Goal: Book appointment/travel/reservation

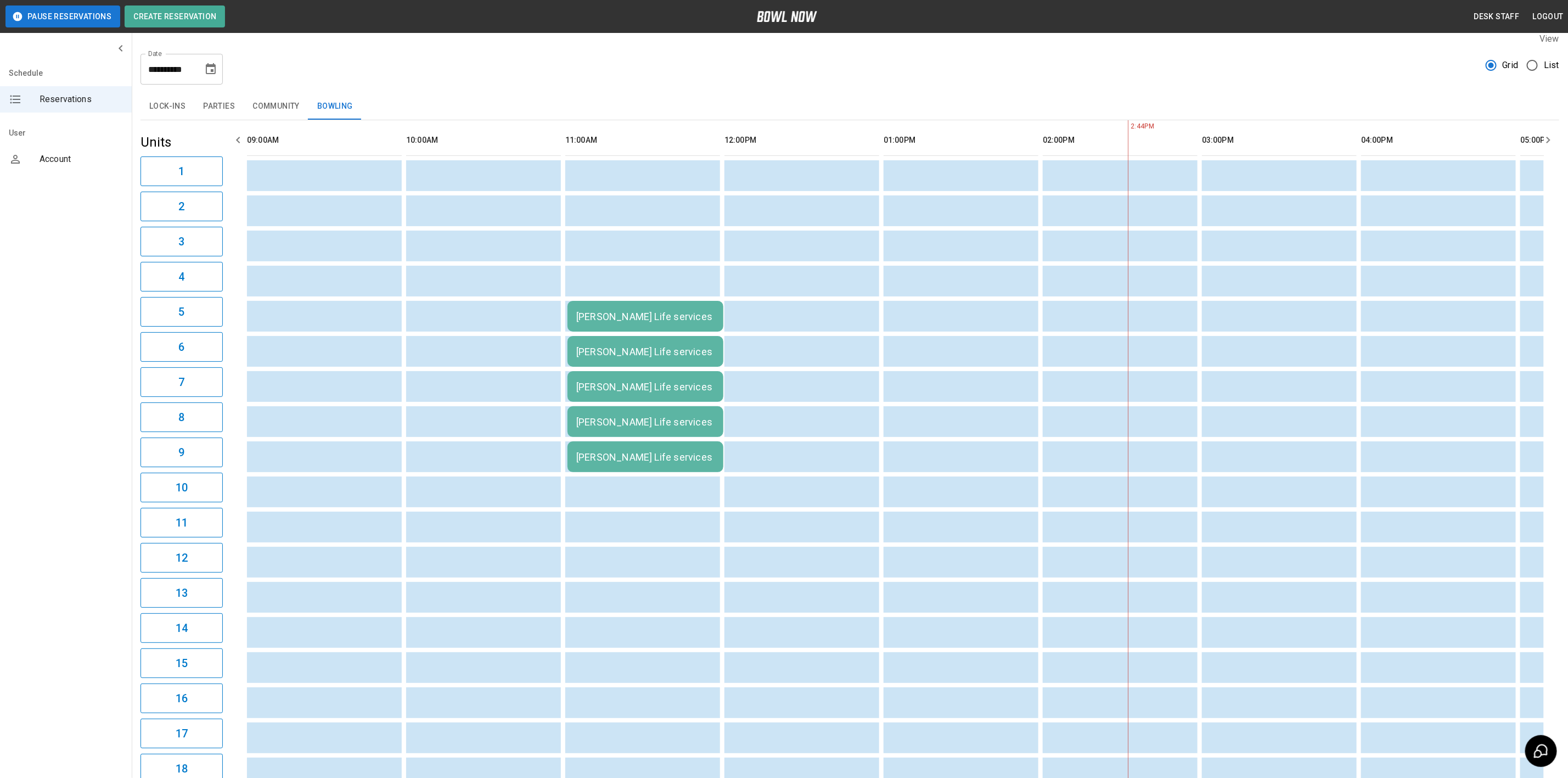
scroll to position [0, 796]
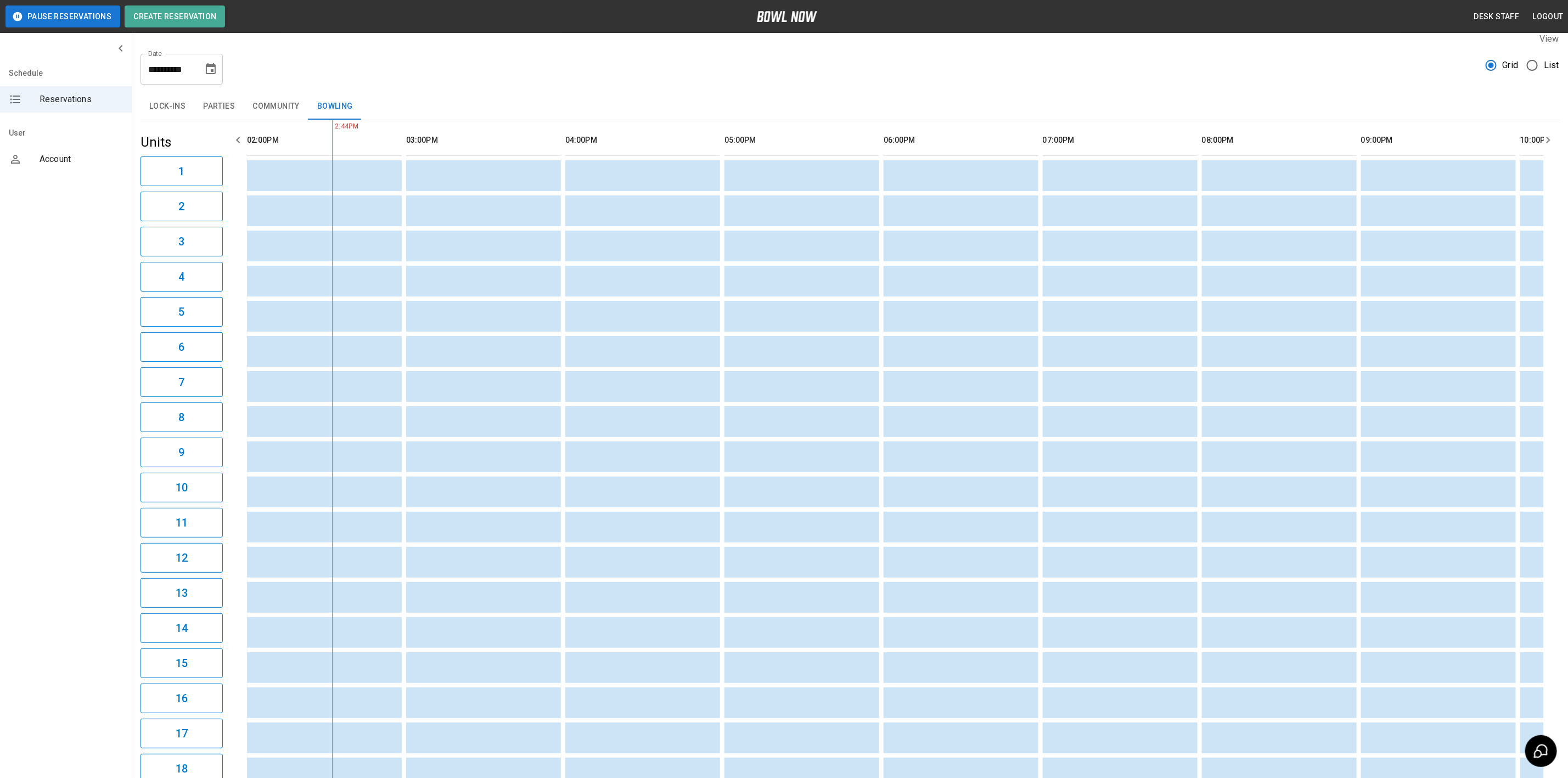
click at [210, 66] on icon "Choose date, selected date is Aug 22, 2025" at bounding box center [210, 69] width 10 height 11
click at [229, 187] on button "16" at bounding box center [234, 190] width 20 height 20
type input "**********"
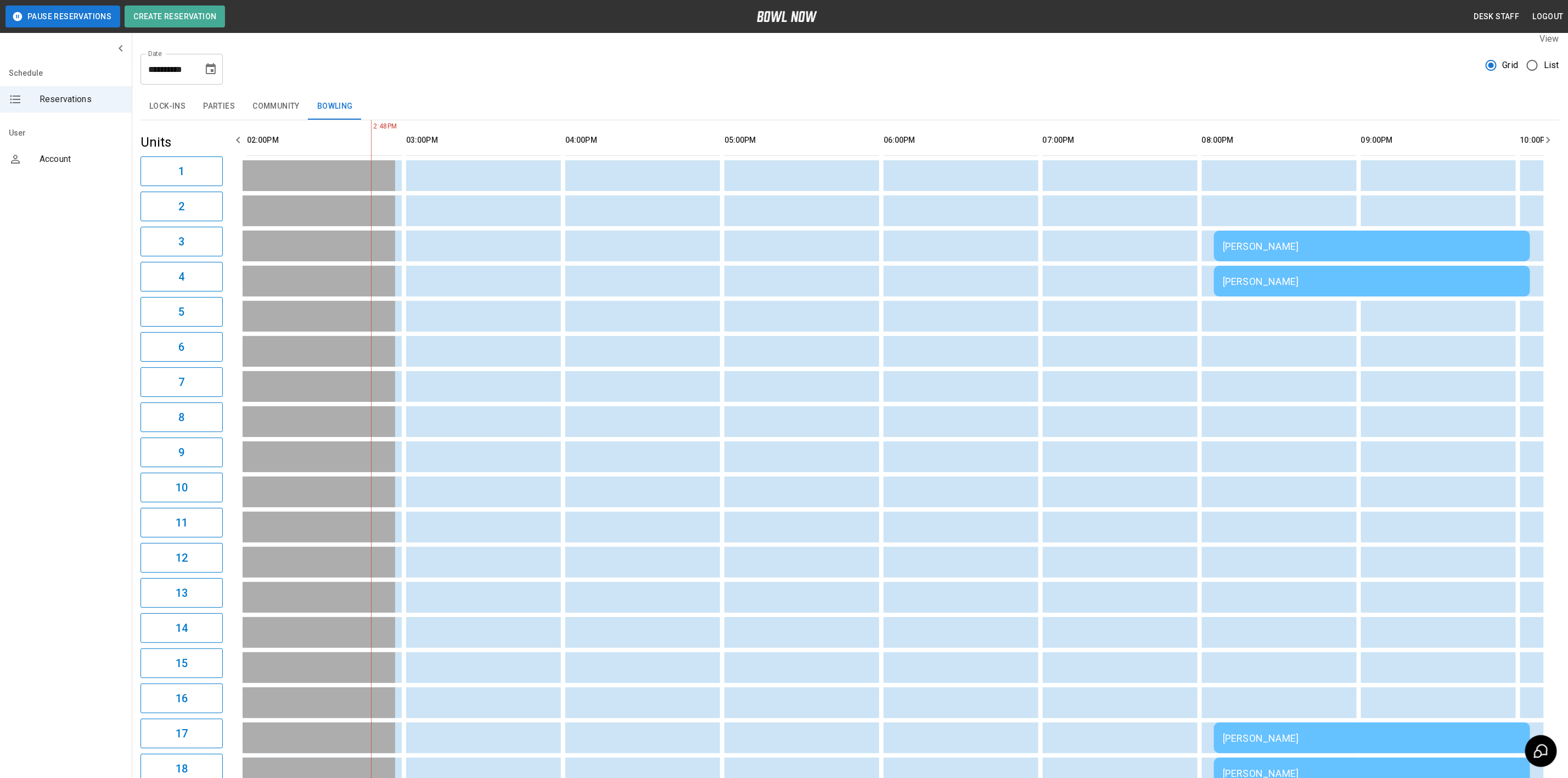
click at [229, 104] on button "Parties" at bounding box center [219, 106] width 50 height 26
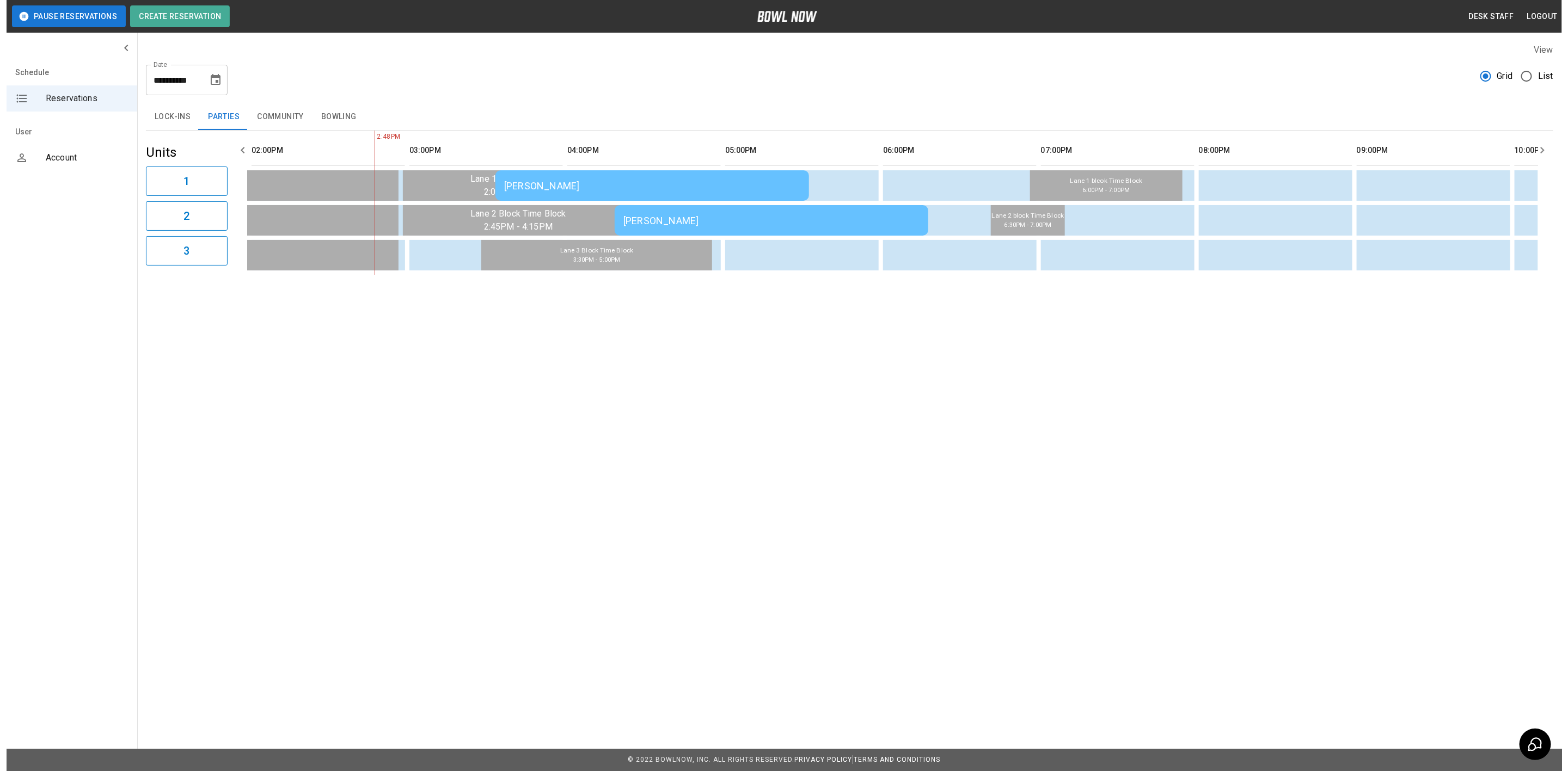
scroll to position [0, 0]
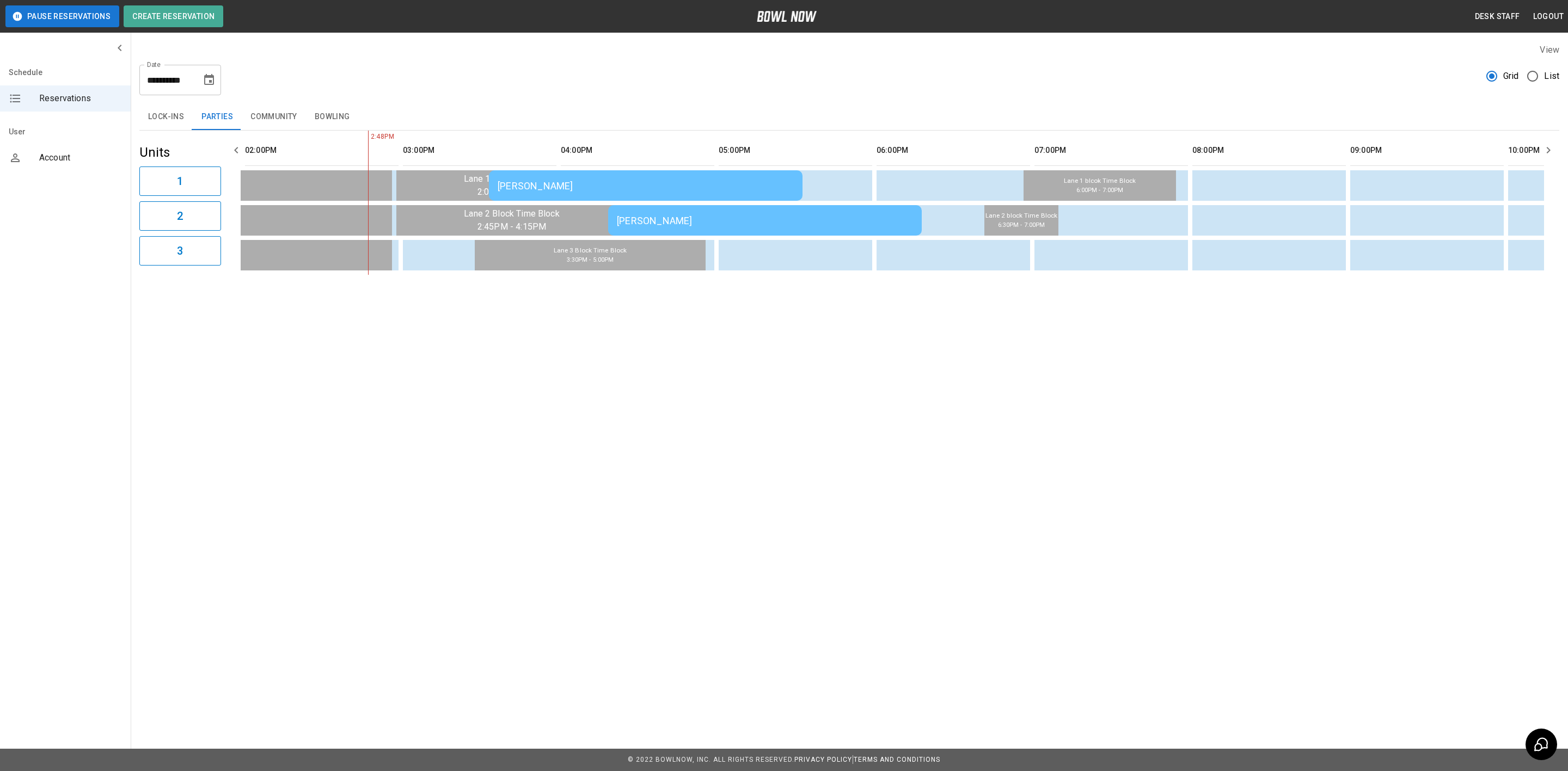
click at [603, 186] on div "[PERSON_NAME]" at bounding box center [645, 185] width 296 height 12
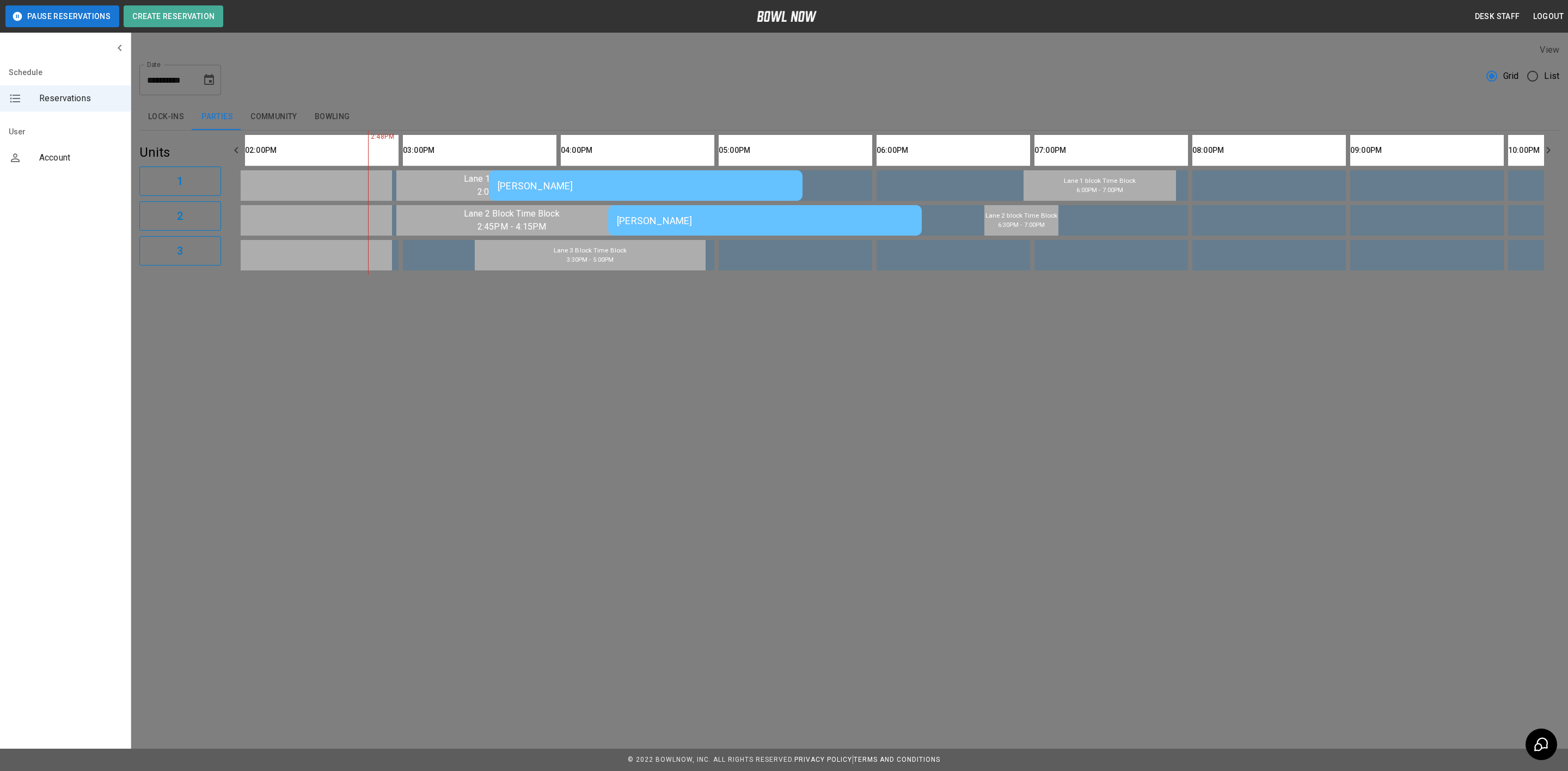
scroll to position [17, 0]
drag, startPoint x: 689, startPoint y: 263, endPoint x: 675, endPoint y: 275, distance: 18.4
click at [530, 518] on div at bounding box center [784, 385] width 1568 height 771
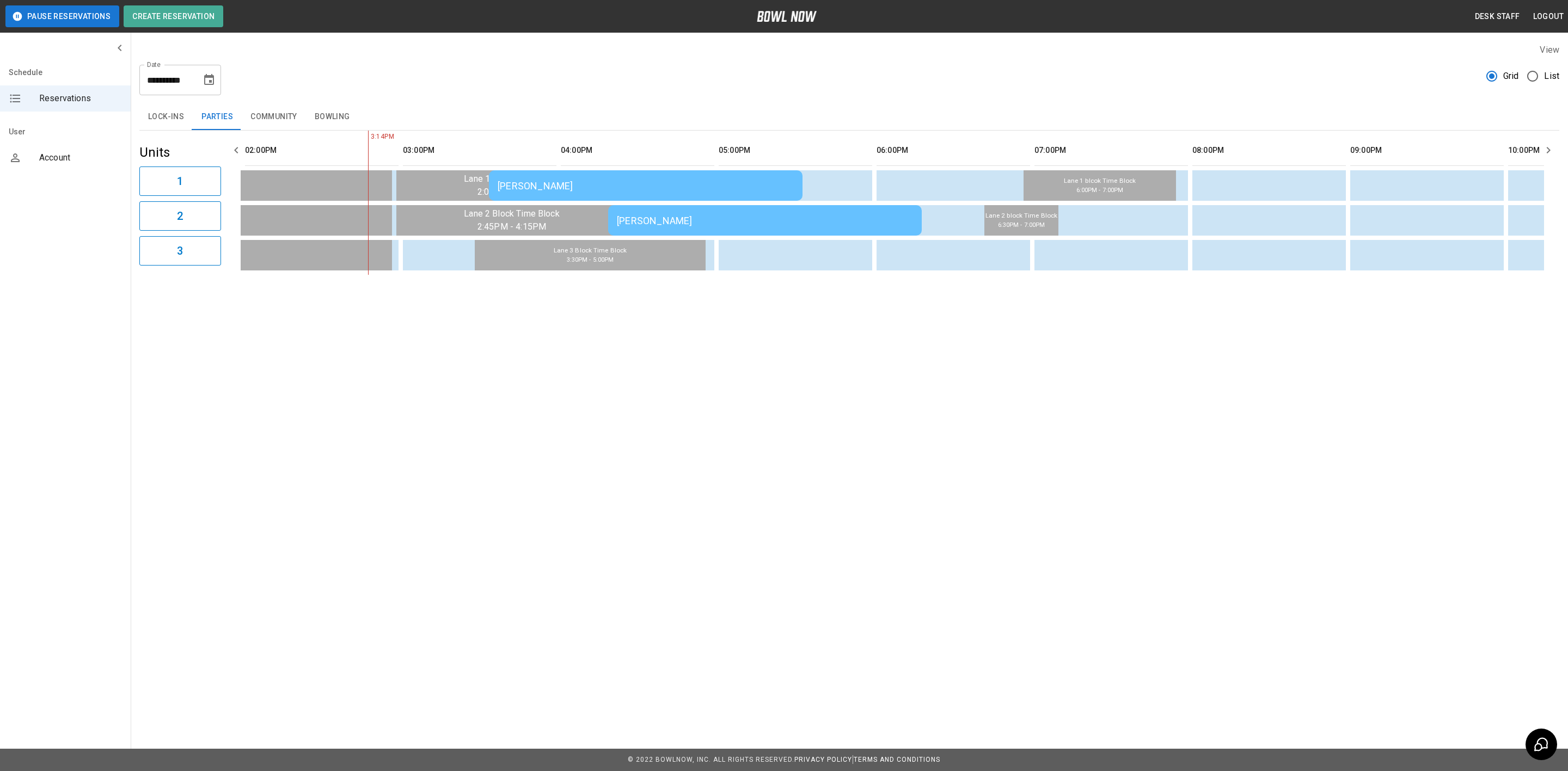
click at [526, 364] on div "**********" at bounding box center [784, 385] width 1568 height 771
